Goal: Information Seeking & Learning: Learn about a topic

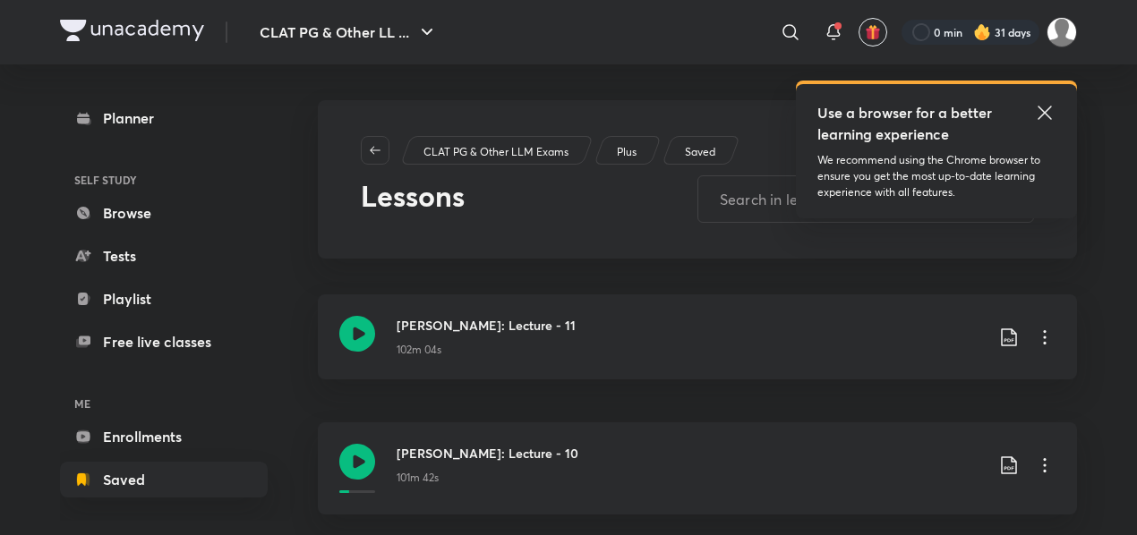
scroll to position [468, 0]
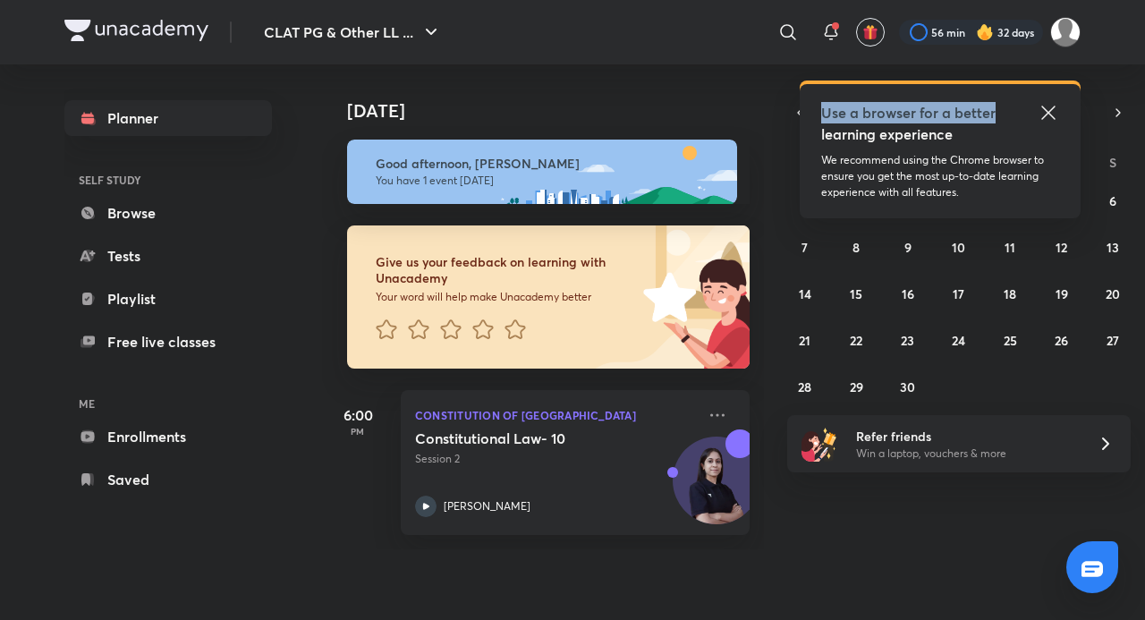
click at [1049, 104] on div "Use a browser for a better learning experience We recommend using the Chrome br…" at bounding box center [940, 151] width 281 height 134
click at [1049, 104] on icon at bounding box center [1048, 112] width 21 height 21
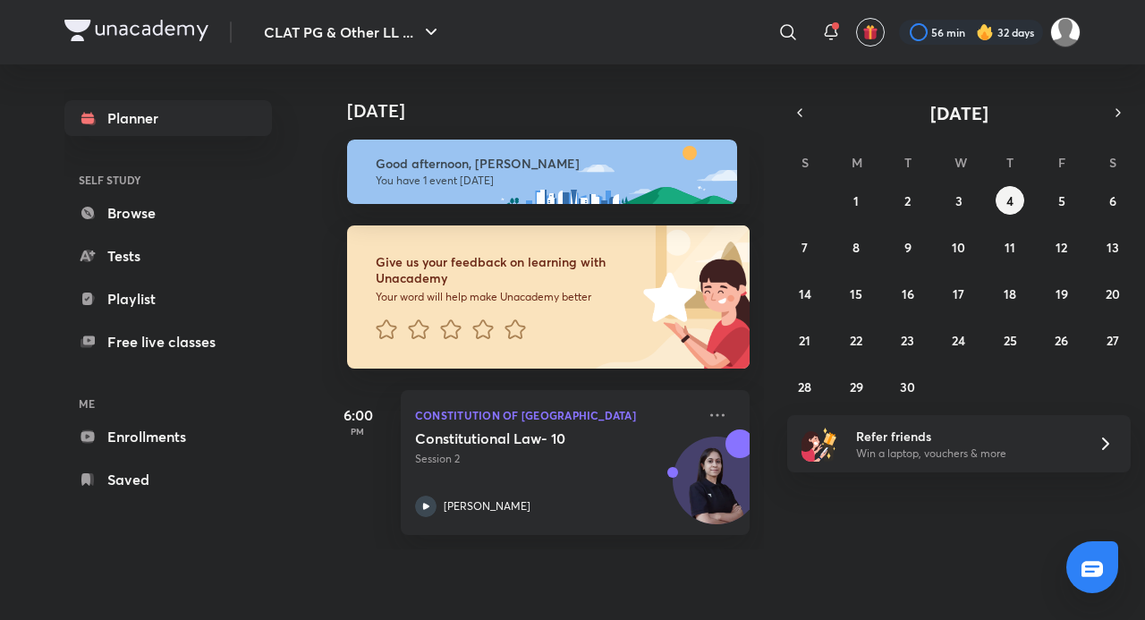
click at [200, 459] on div "Planner SELF STUDY Browse Tests Playlist Free live classes ME Enrollments Saved" at bounding box center [168, 298] width 208 height 397
click at [177, 471] on link "Saved" at bounding box center [168, 480] width 208 height 36
click at [195, 472] on link "Saved" at bounding box center [168, 480] width 208 height 36
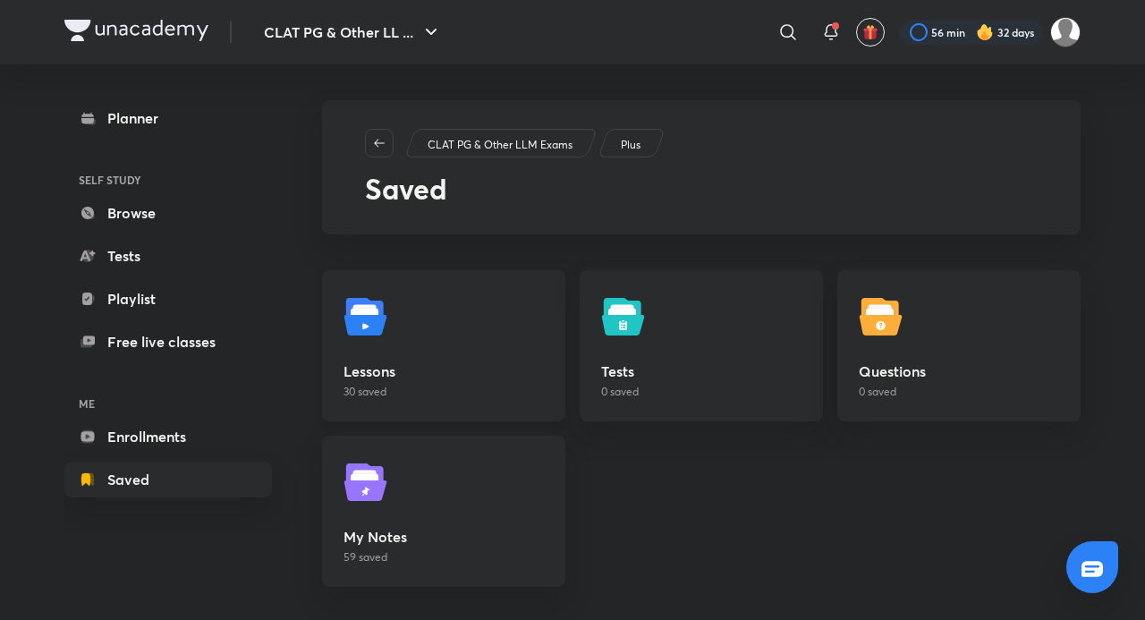
click at [379, 376] on h5 "Lessons" at bounding box center [444, 371] width 200 height 21
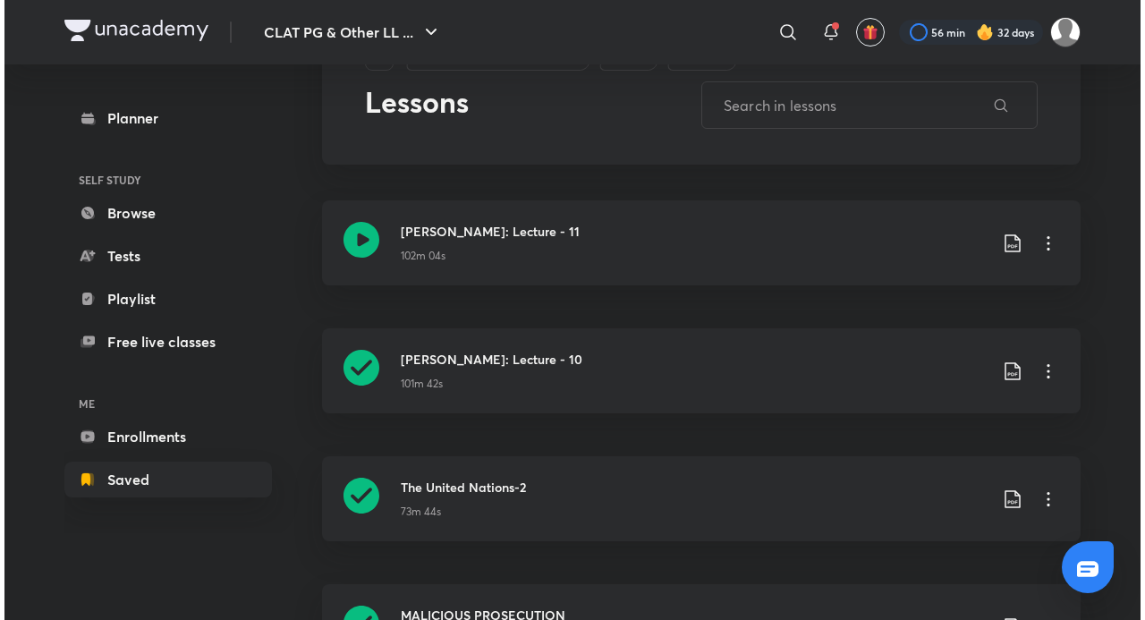
scroll to position [179, 0]
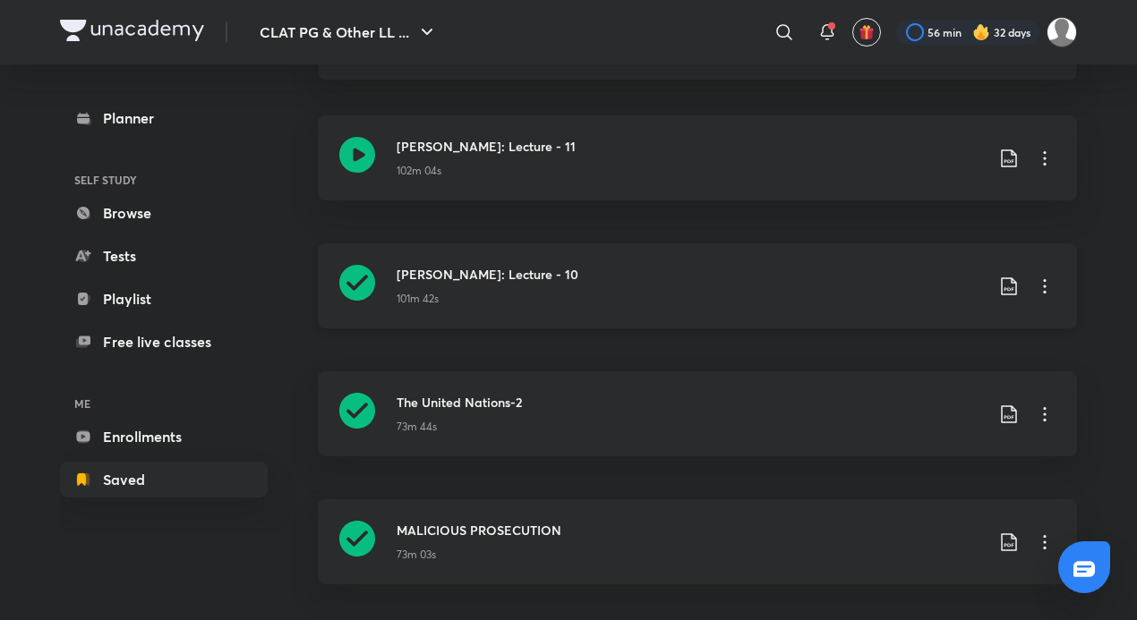
click at [1015, 290] on icon at bounding box center [1008, 286] width 21 height 21
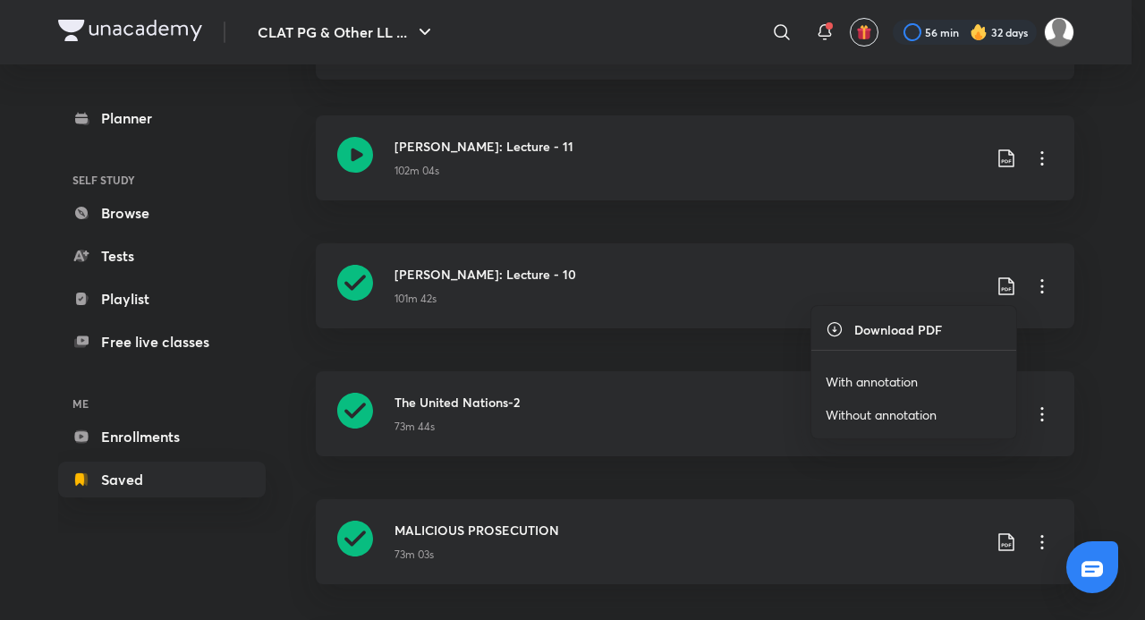
click at [879, 412] on p "Without annotation" at bounding box center [881, 414] width 111 height 19
